Goal: Share content: Share content

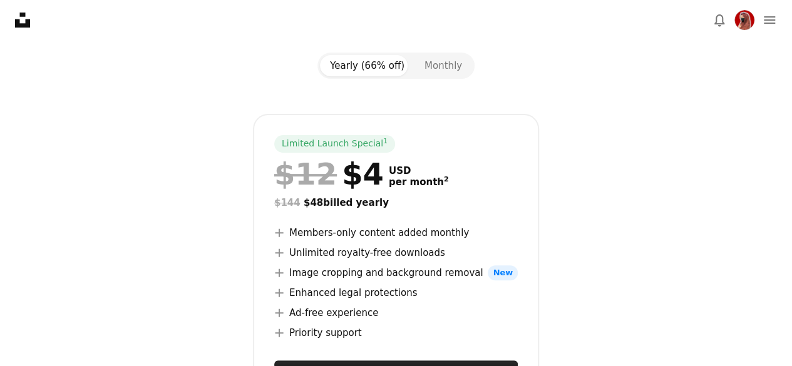
scroll to position [250, 0]
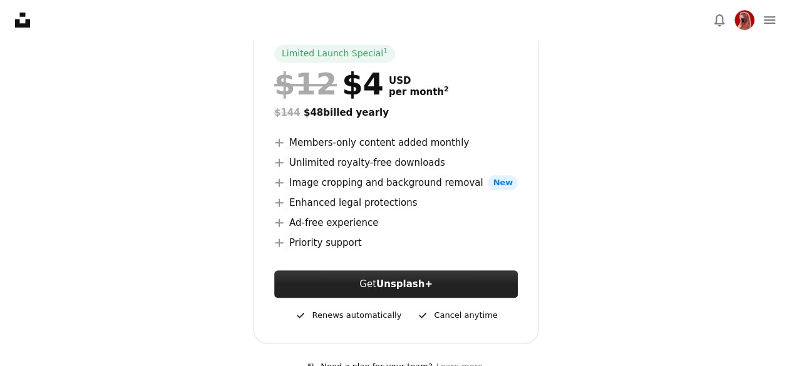
click at [467, 281] on link "Get Unsplash+" at bounding box center [395, 284] width 243 height 28
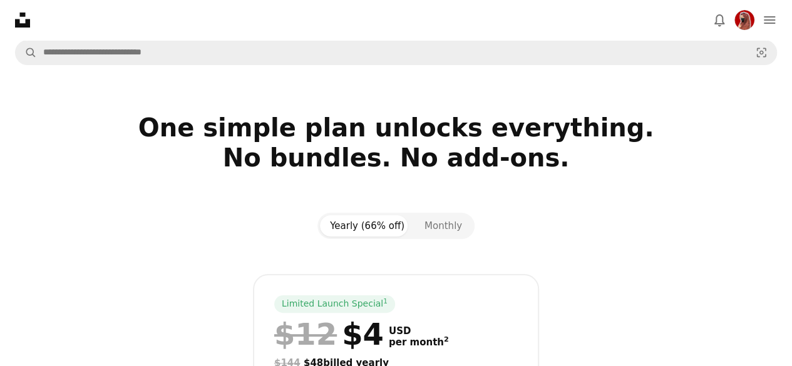
click at [450, 213] on div "Yearly (66% off) Monthly" at bounding box center [395, 226] width 157 height 26
click at [449, 226] on button "Monthly" at bounding box center [443, 225] width 58 height 21
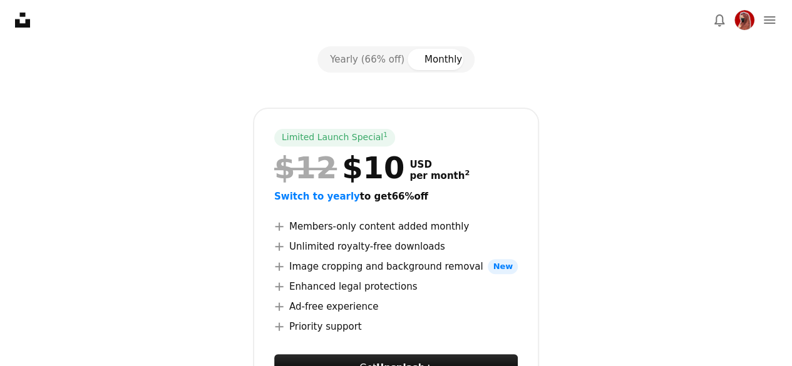
scroll to position [166, 0]
click at [378, 67] on button "Yearly (66% off)" at bounding box center [367, 59] width 94 height 21
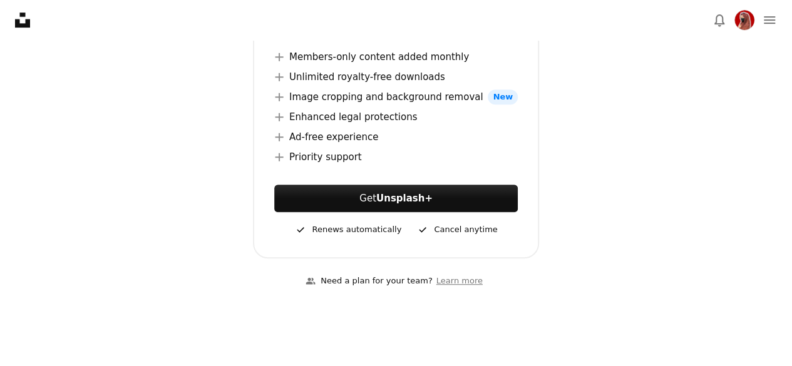
scroll to position [0, 0]
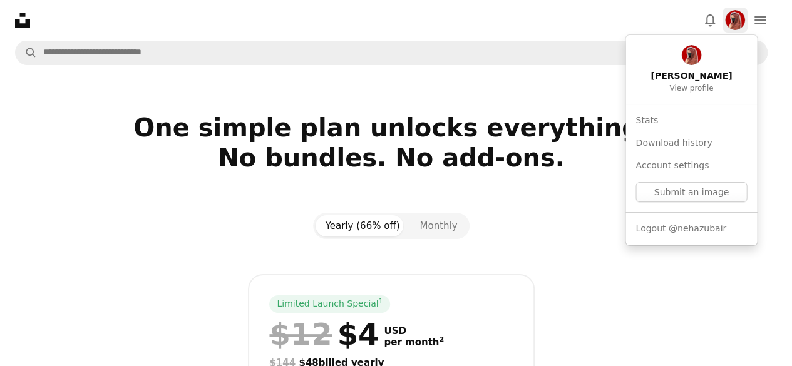
click at [745, 28] on div "Profile" at bounding box center [735, 20] width 20 height 20
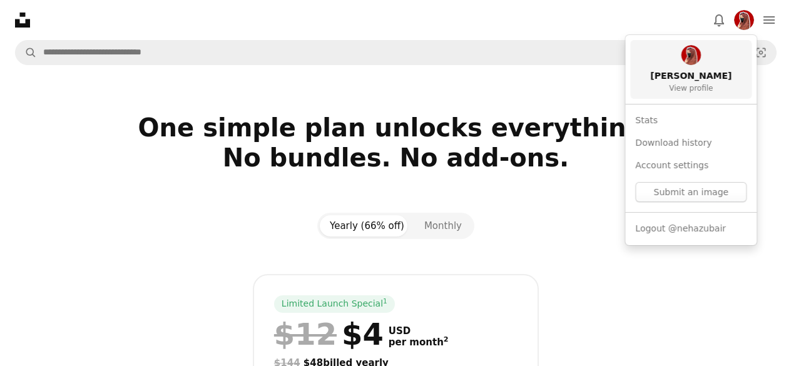
click at [683, 81] on span "[PERSON_NAME]" at bounding box center [690, 76] width 81 height 13
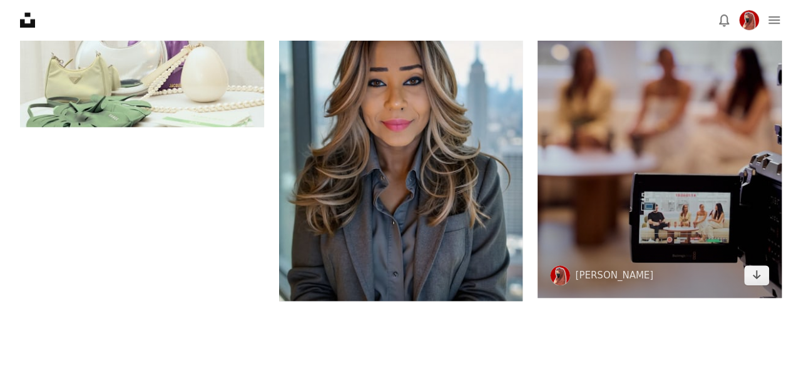
scroll to position [542, 0]
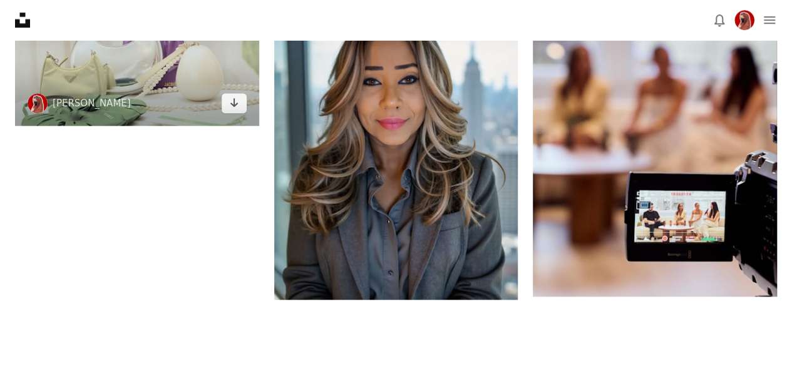
click at [180, 80] on img at bounding box center [137, 57] width 244 height 137
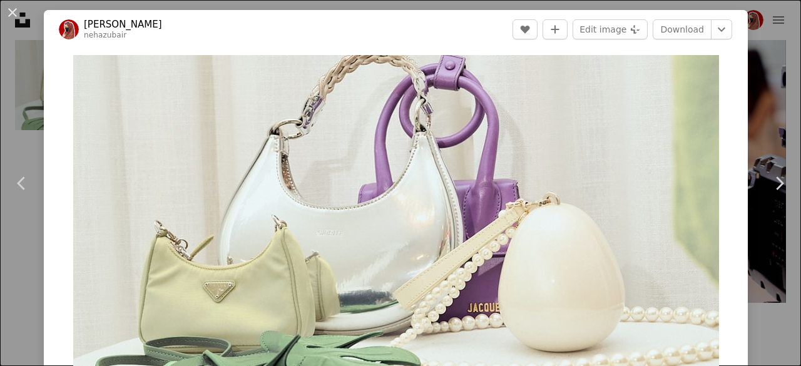
click at [19, 16] on button "An X shape" at bounding box center [12, 12] width 15 height 15
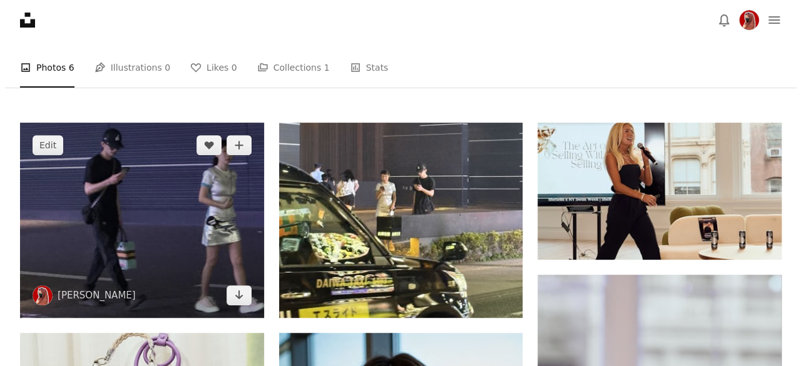
scroll to position [208, 0]
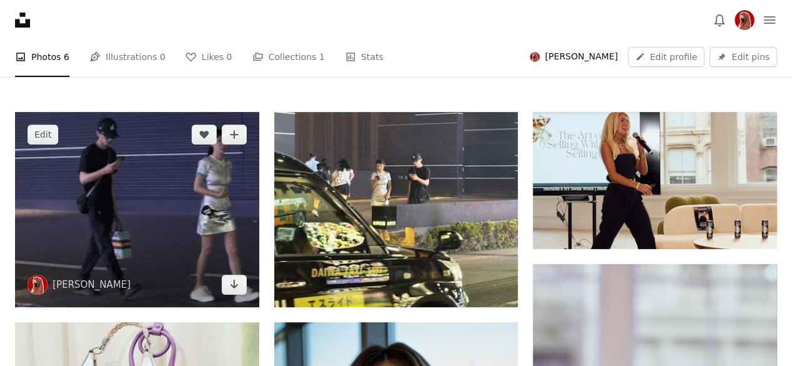
click at [194, 190] on img at bounding box center [137, 209] width 244 height 195
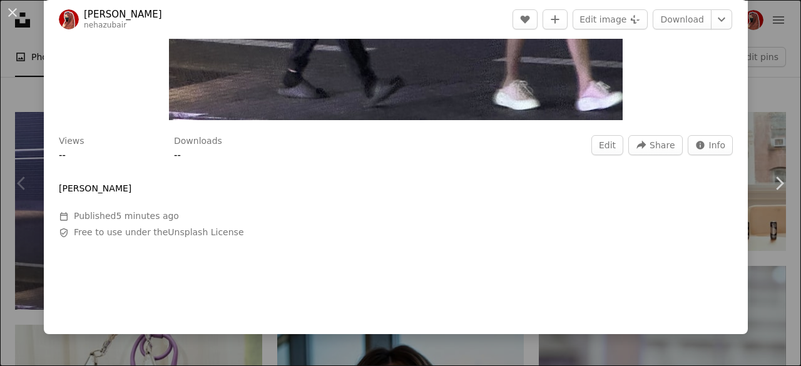
scroll to position [328, 0]
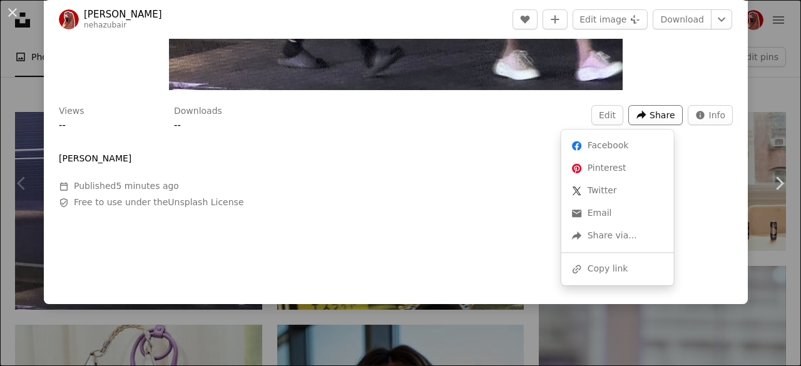
click at [650, 106] on span "Share" at bounding box center [662, 115] width 25 height 19
click at [598, 272] on div "A URL sharing icon (chains) Copy link" at bounding box center [617, 269] width 103 height 23
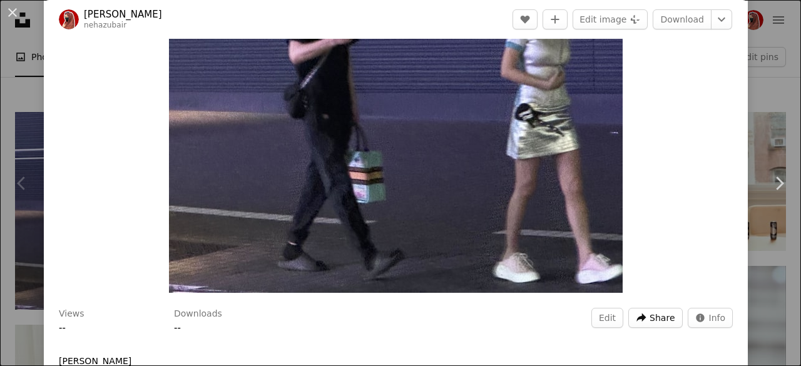
scroll to position [36, 0]
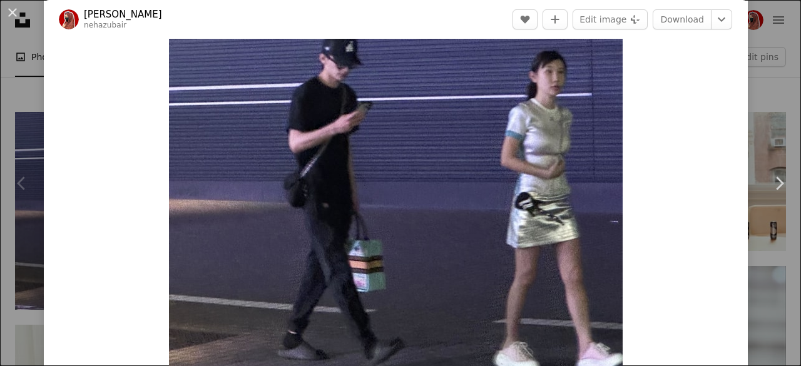
click at [6, 8] on button "An X shape" at bounding box center [12, 12] width 15 height 15
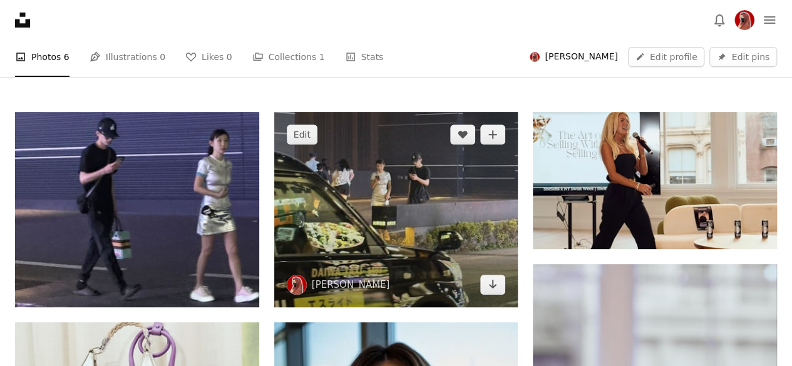
click at [376, 178] on img at bounding box center [396, 209] width 244 height 195
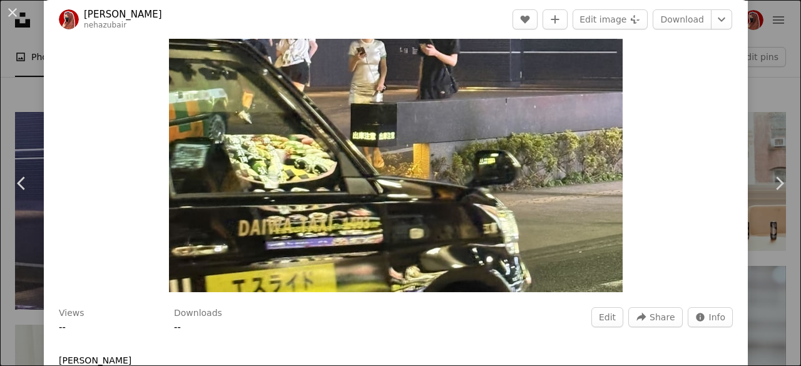
scroll to position [328, 0]
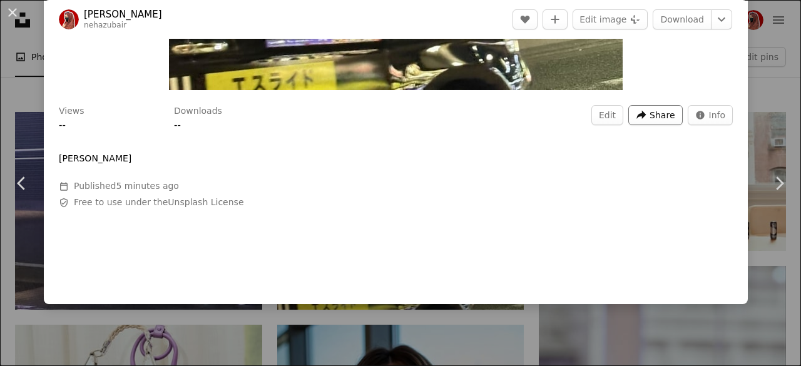
click at [650, 115] on span "Share" at bounding box center [662, 115] width 25 height 19
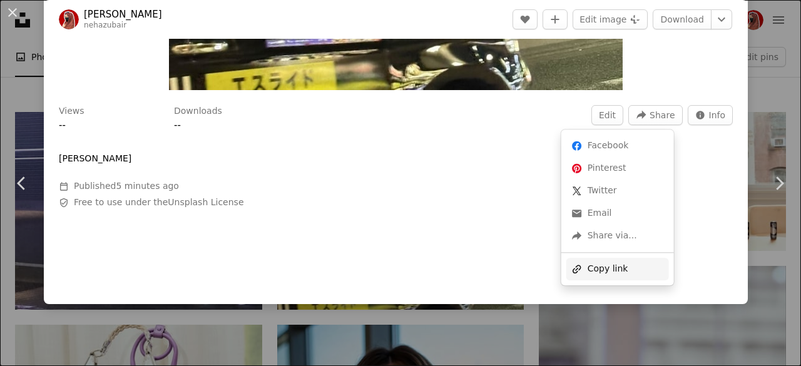
click at [607, 272] on div "A URL sharing icon (chains) Copy link" at bounding box center [617, 269] width 103 height 23
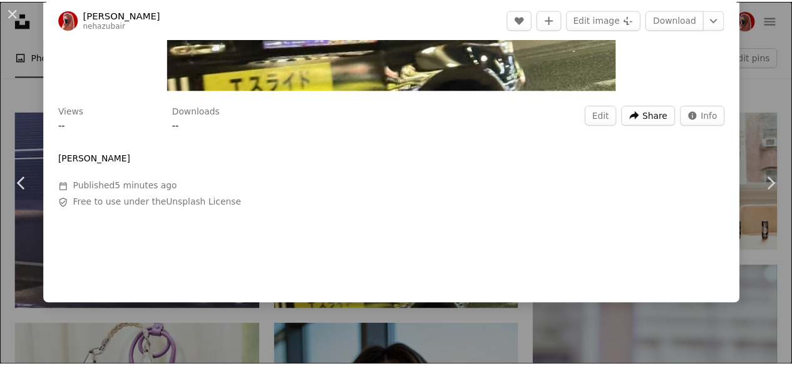
scroll to position [78, 0]
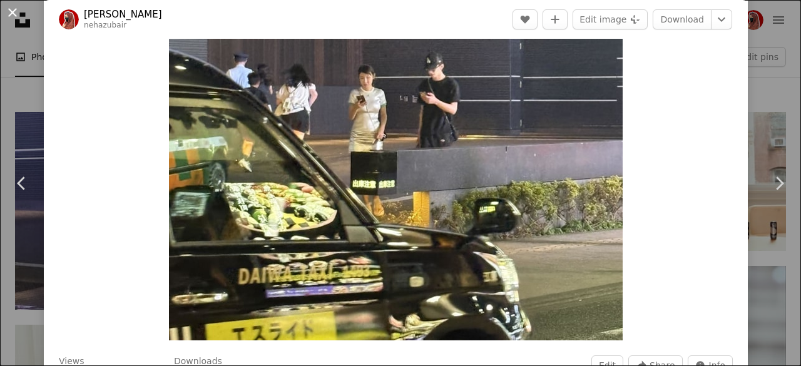
click at [10, 17] on button "An X shape" at bounding box center [12, 12] width 15 height 15
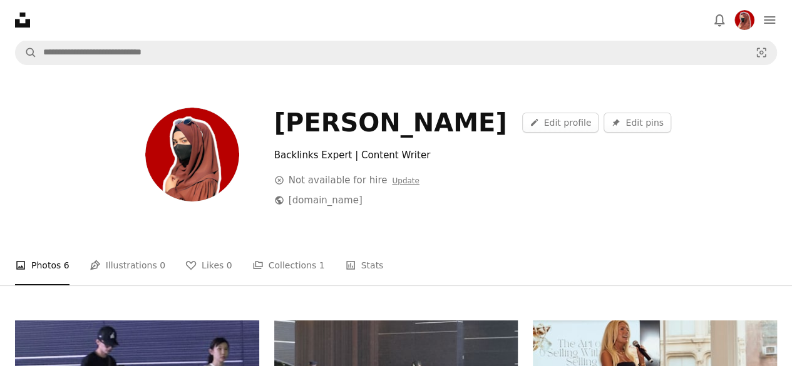
click at [33, 19] on icon "Unsplash logo Unsplash Home" at bounding box center [22, 20] width 25 height 25
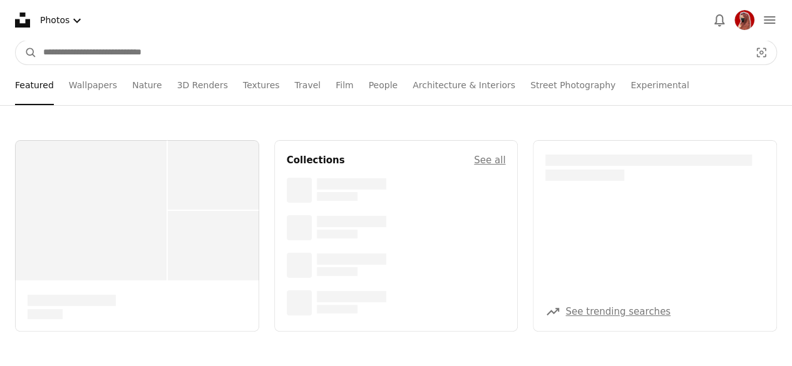
click at [196, 48] on input "Find visuals sitewide" at bounding box center [391, 53] width 709 height 24
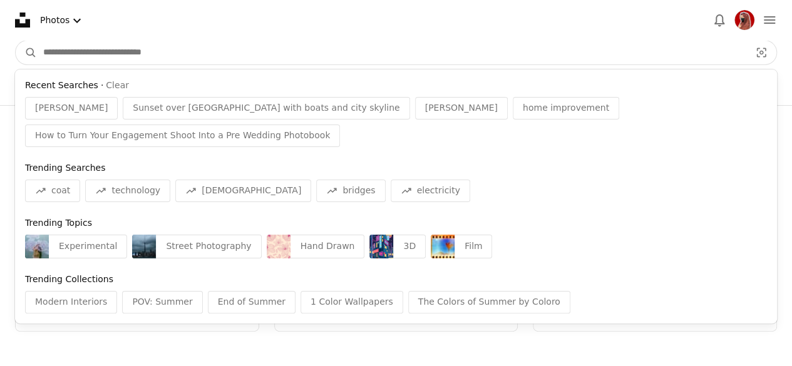
paste input "**********"
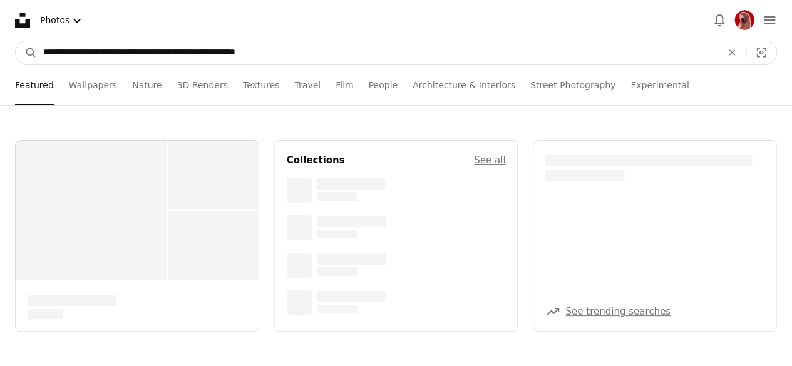
type input "**********"
click at [16, 41] on button "A magnifying glass" at bounding box center [26, 53] width 21 height 24
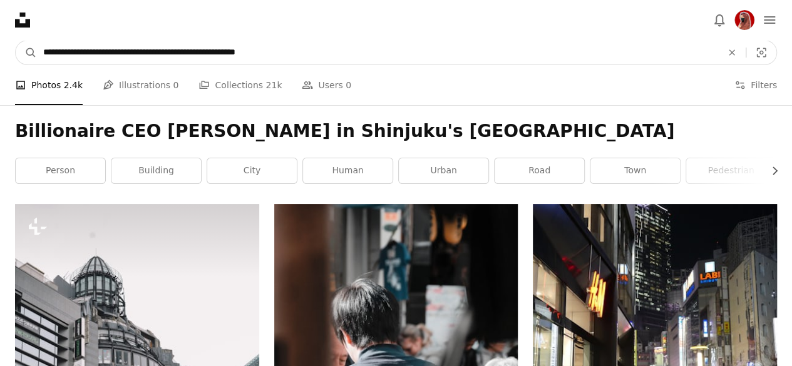
drag, startPoint x: 103, startPoint y: 49, endPoint x: 0, endPoint y: 54, distance: 103.3
click at [0, 54] on nav "**********" at bounding box center [396, 53] width 792 height 40
type input "**********"
click at [16, 41] on button "A magnifying glass" at bounding box center [26, 53] width 21 height 24
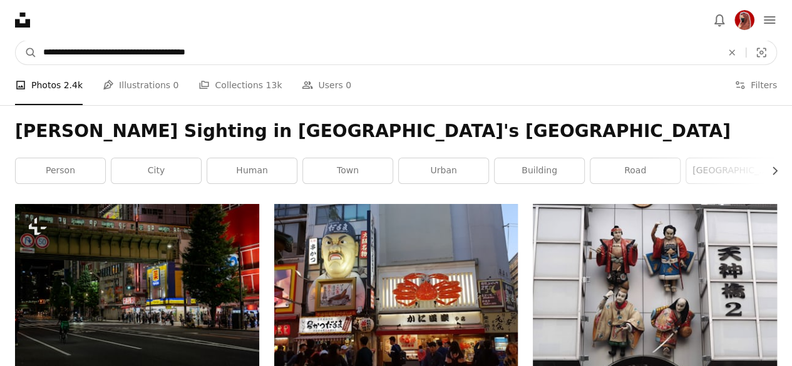
drag, startPoint x: 96, startPoint y: 54, endPoint x: 253, endPoint y: 56, distance: 156.5
click at [253, 56] on input "**********" at bounding box center [377, 53] width 681 height 24
type input "**********"
click button "A magnifying glass" at bounding box center [26, 53] width 21 height 24
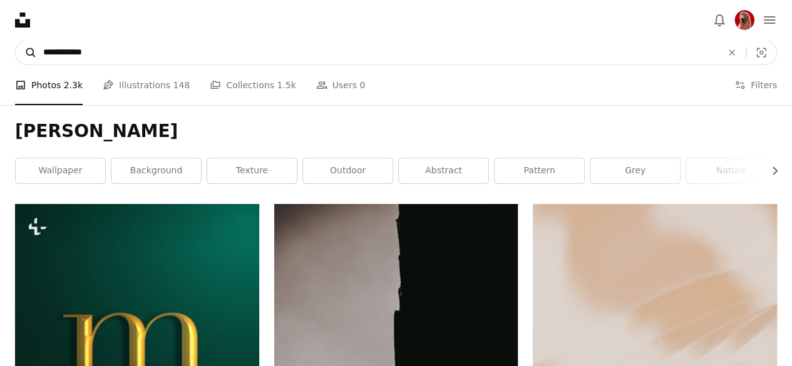
drag, startPoint x: 120, startPoint y: 52, endPoint x: 19, endPoint y: 52, distance: 100.1
click at [19, 52] on form "**********" at bounding box center [396, 52] width 762 height 25
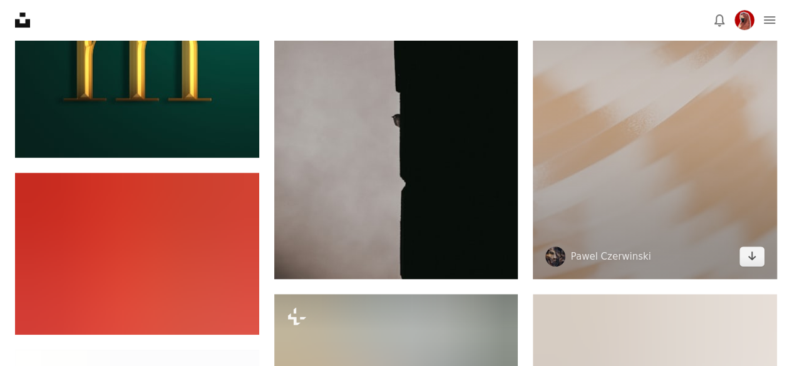
scroll to position [292, 0]
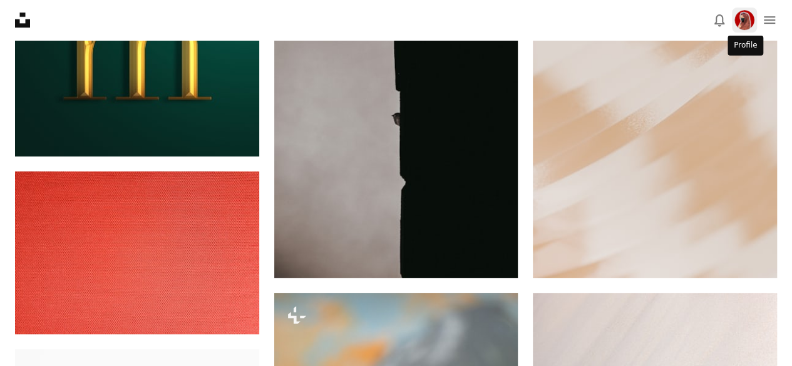
click at [753, 21] on img "Profile" at bounding box center [744, 20] width 20 height 20
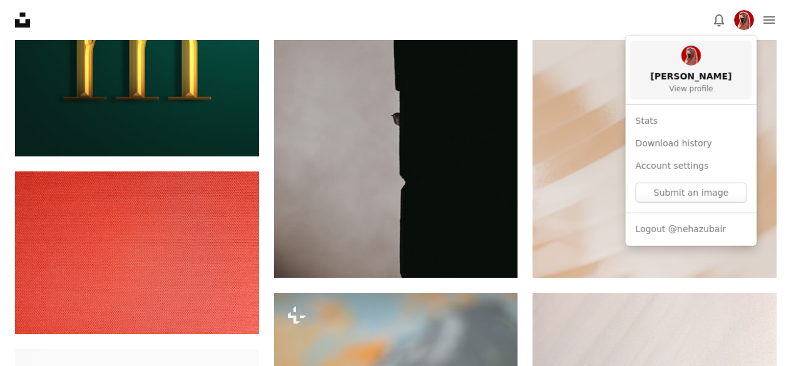
click at [678, 91] on span "View profile" at bounding box center [691, 89] width 44 height 10
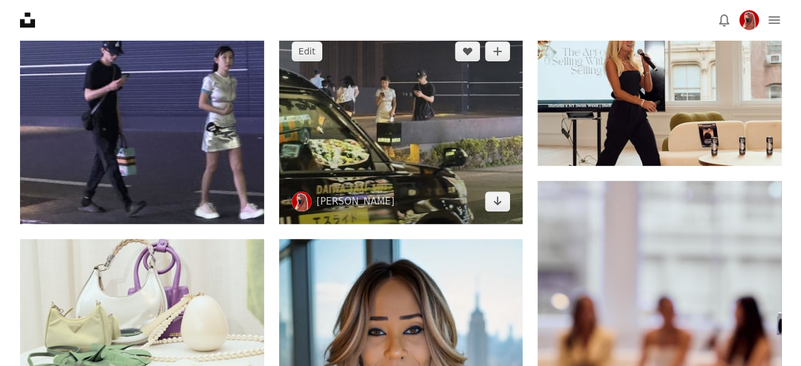
scroll to position [250, 0]
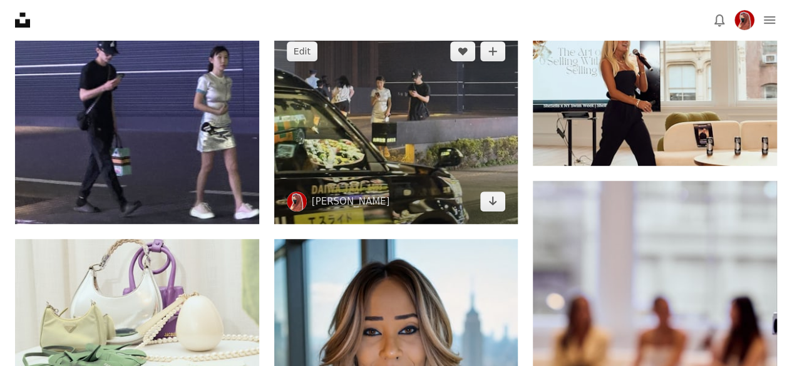
click at [352, 165] on img at bounding box center [396, 126] width 244 height 195
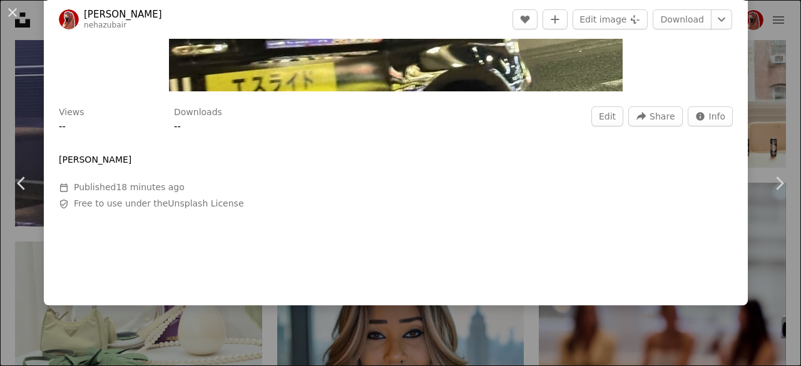
scroll to position [328, 0]
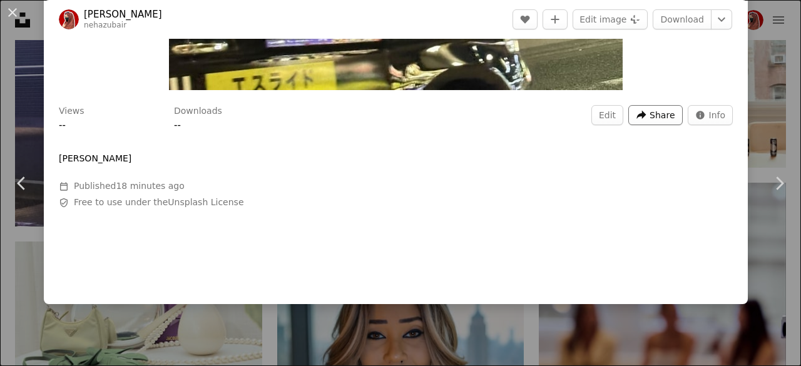
click at [650, 122] on span "Share" at bounding box center [662, 115] width 25 height 19
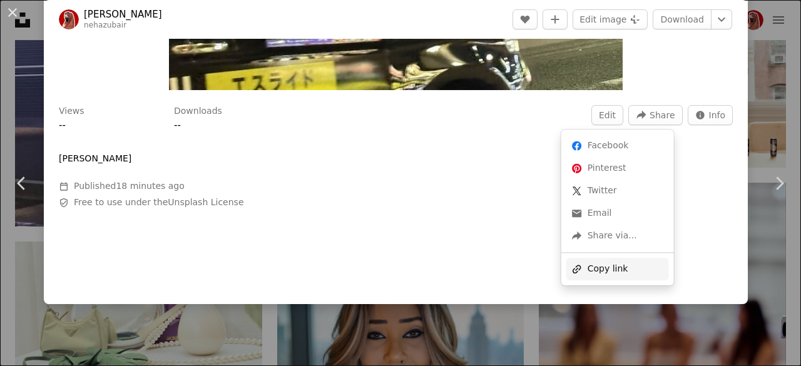
click at [603, 265] on div "A URL sharing icon (chains) Copy link" at bounding box center [617, 269] width 103 height 23
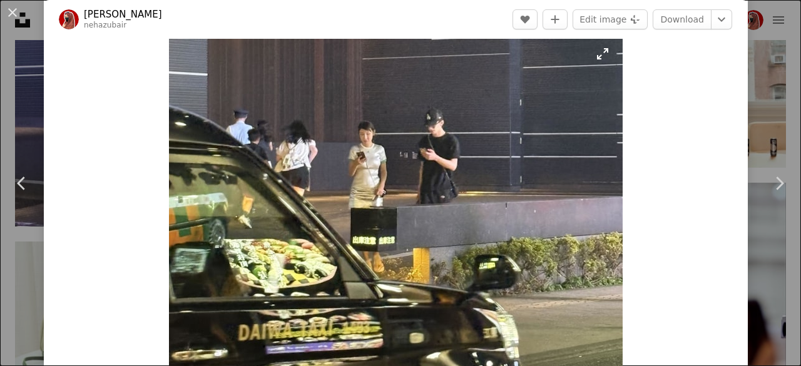
scroll to position [0, 0]
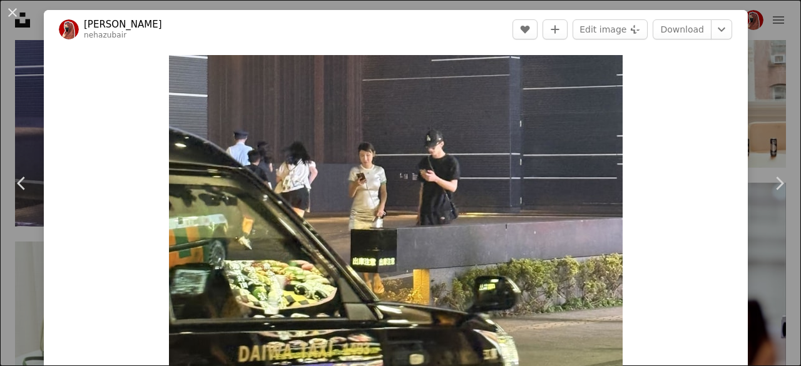
drag, startPoint x: 8, startPoint y: 11, endPoint x: 22, endPoint y: 24, distance: 19.9
click at [8, 11] on button "An X shape" at bounding box center [12, 12] width 15 height 15
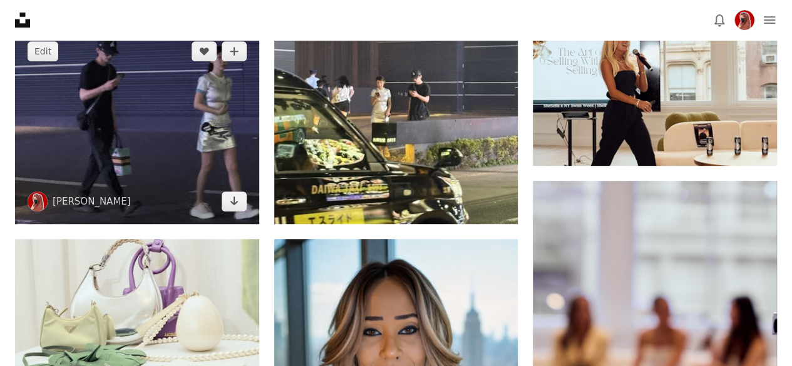
click at [190, 154] on img at bounding box center [137, 126] width 244 height 195
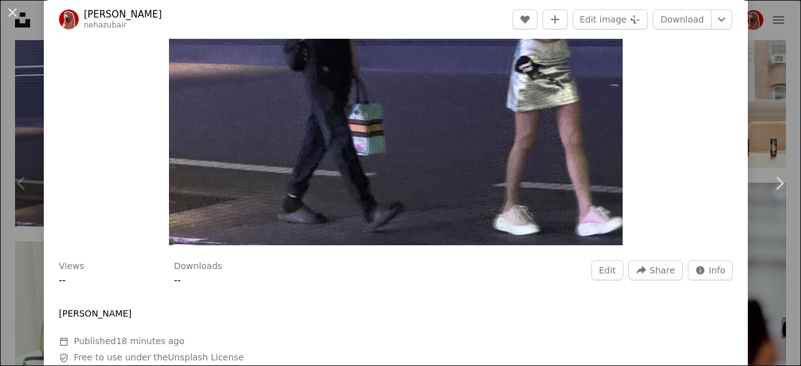
scroll to position [292, 0]
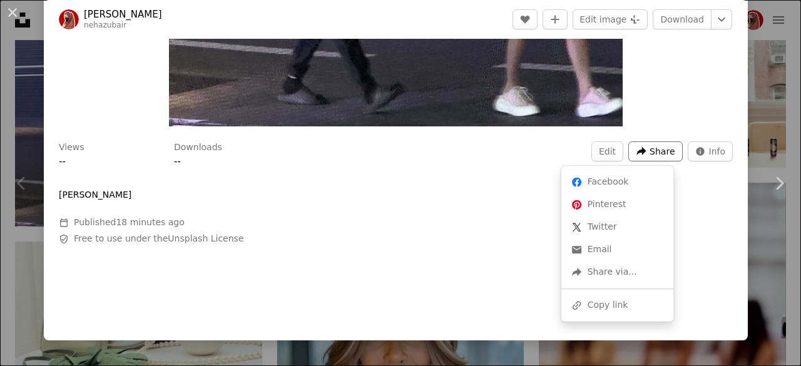
click at [637, 151] on icon "Share this image" at bounding box center [641, 150] width 9 height 9
click at [618, 303] on div "A URL sharing icon (chains) Copy link" at bounding box center [617, 305] width 103 height 23
